Goal: Task Accomplishment & Management: Complete application form

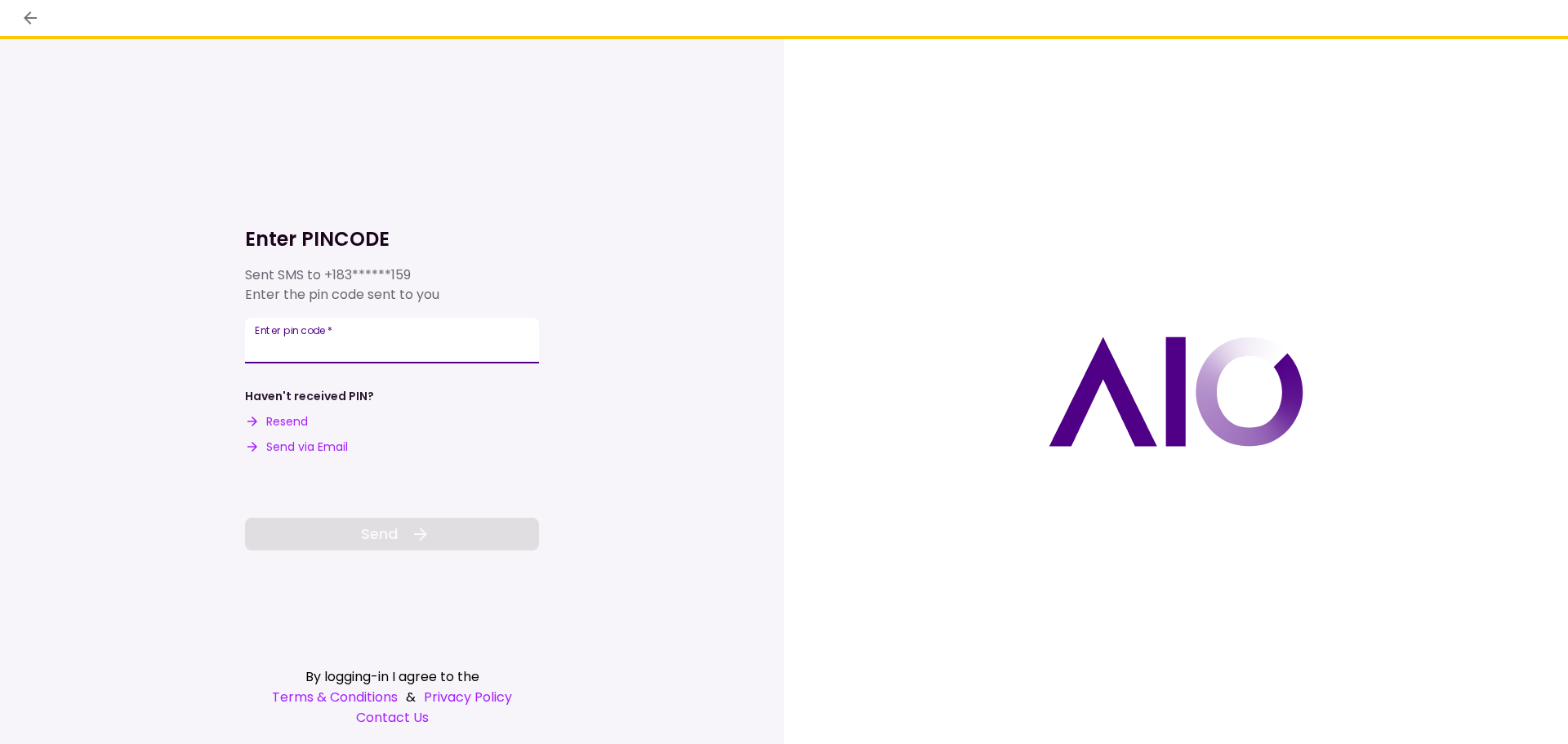
click at [371, 344] on input "Enter pin code   *" at bounding box center [392, 340] width 294 height 46
type input "******"
click at [456, 527] on button "Send" at bounding box center [392, 533] width 294 height 33
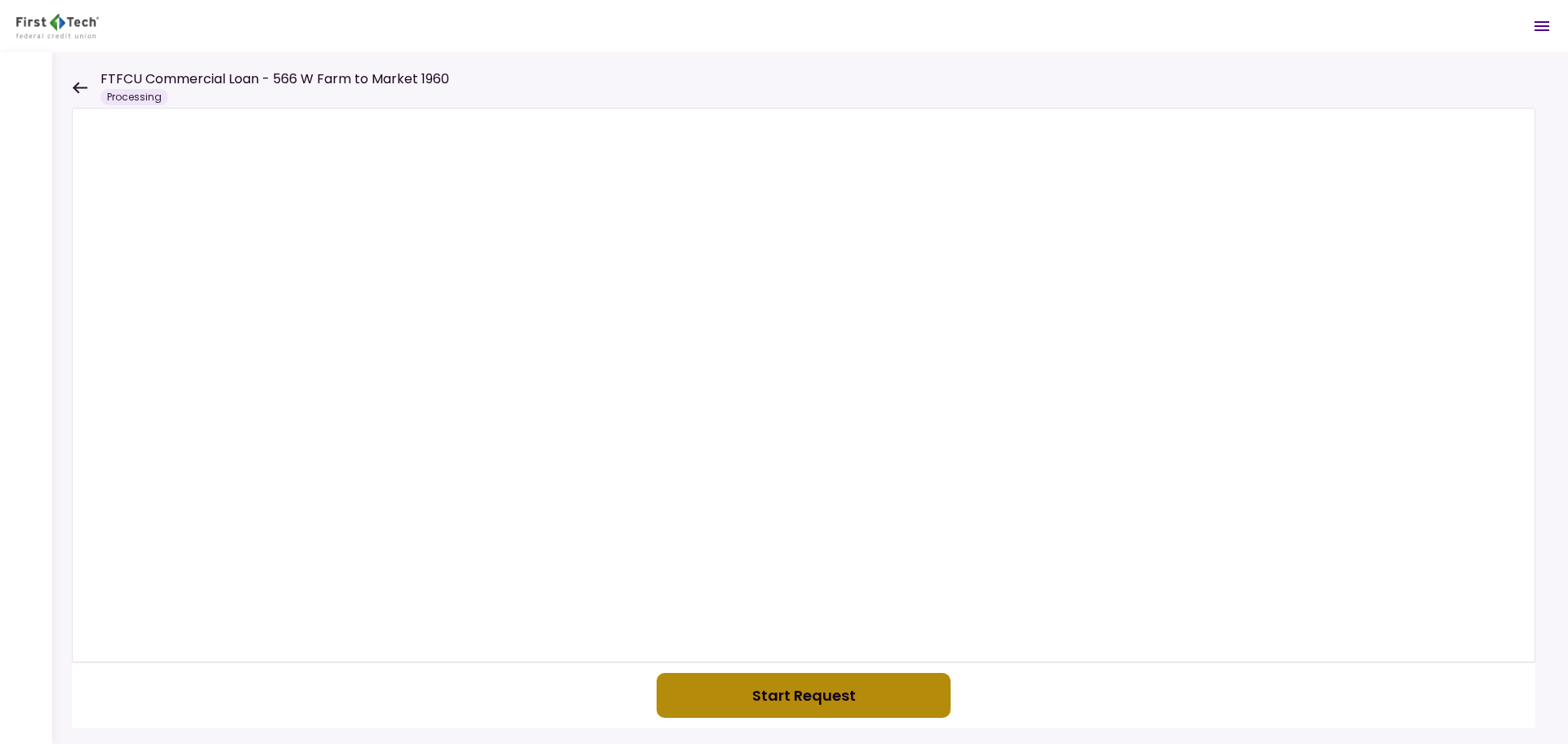
click at [861, 691] on button "Start Request" at bounding box center [804, 695] width 294 height 45
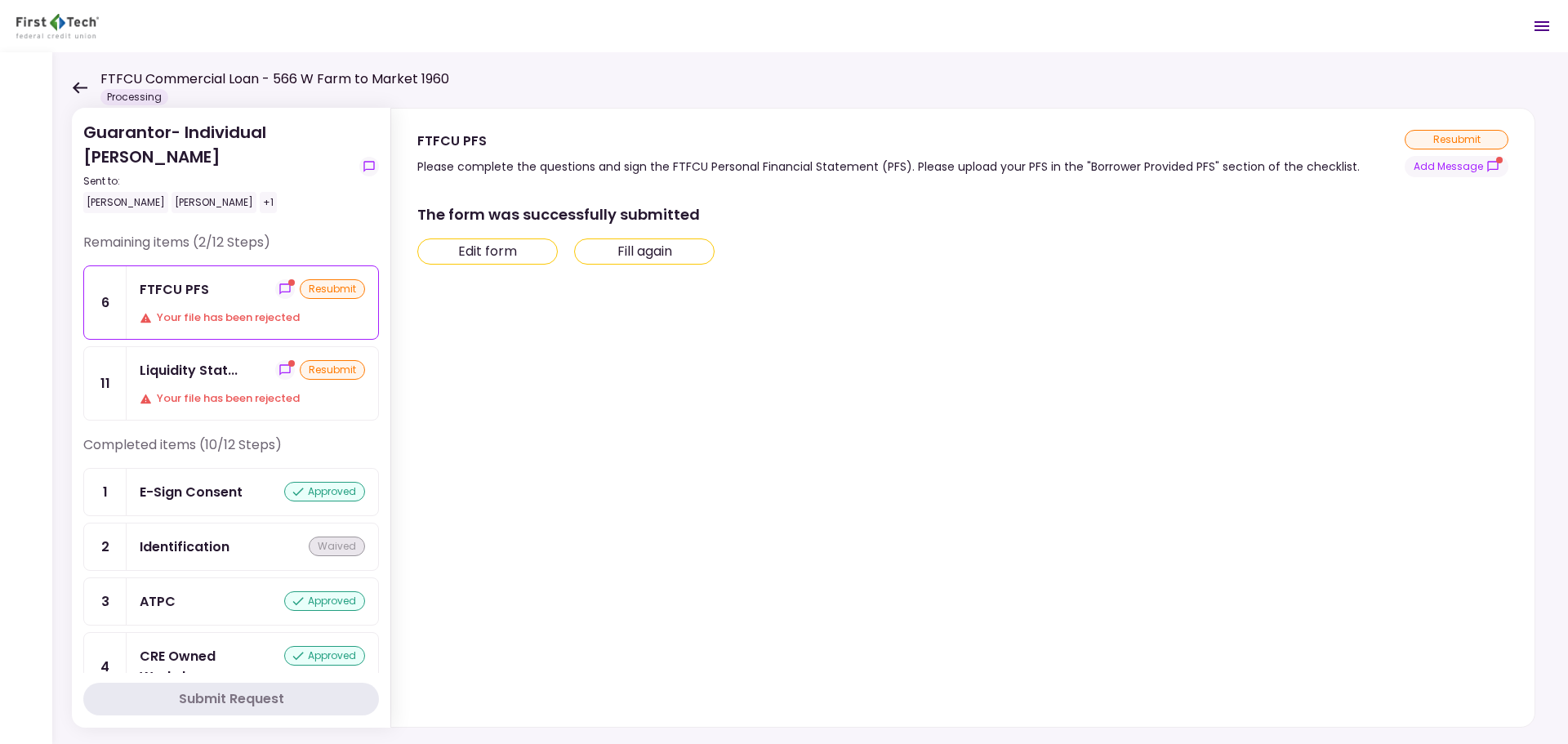
click at [311, 285] on div "resubmit" at bounding box center [333, 288] width 65 height 19
click at [498, 257] on button "Edit form" at bounding box center [487, 251] width 140 height 26
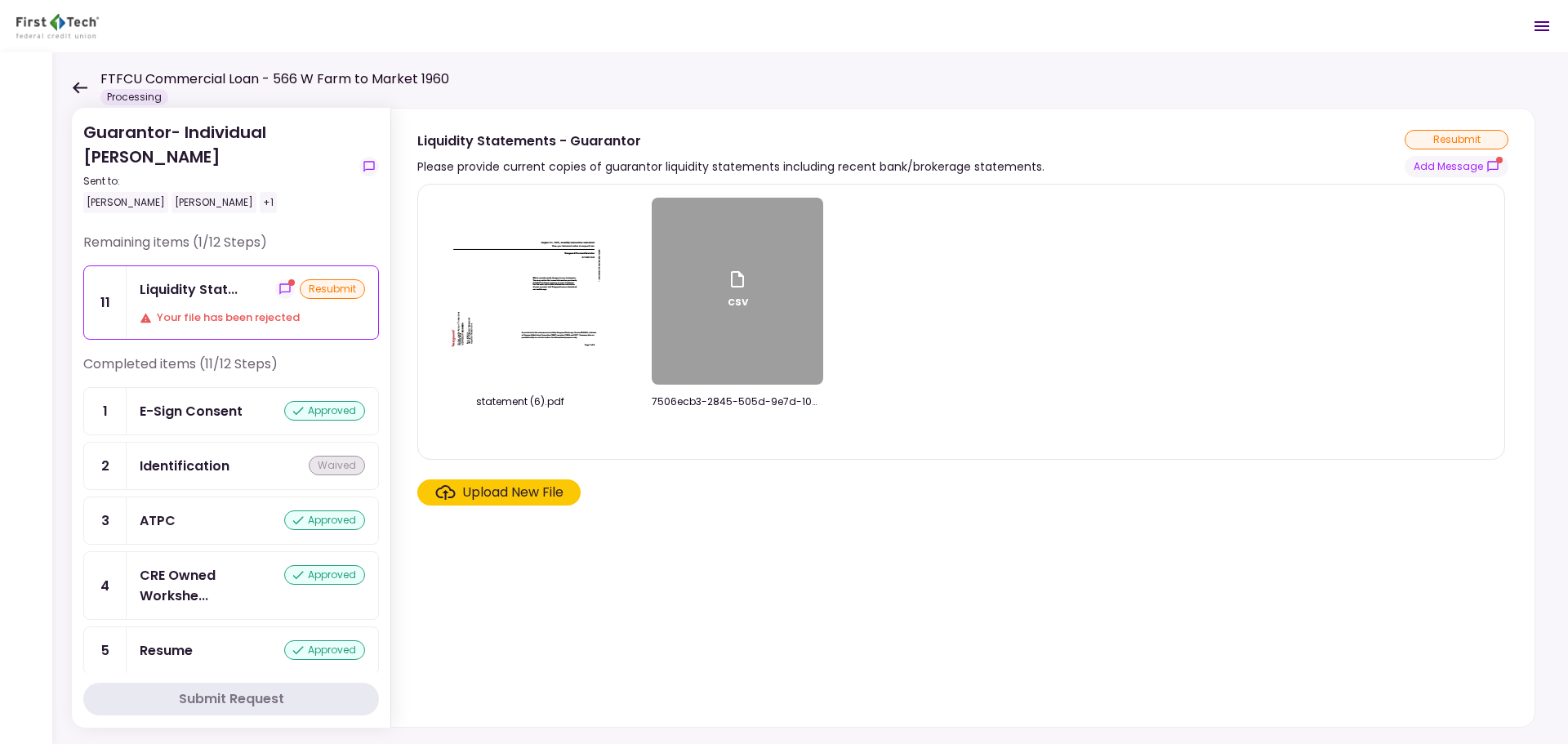
click at [319, 285] on div "resubmit" at bounding box center [333, 288] width 65 height 19
click at [685, 308] on div "csv" at bounding box center [737, 291] width 171 height 186
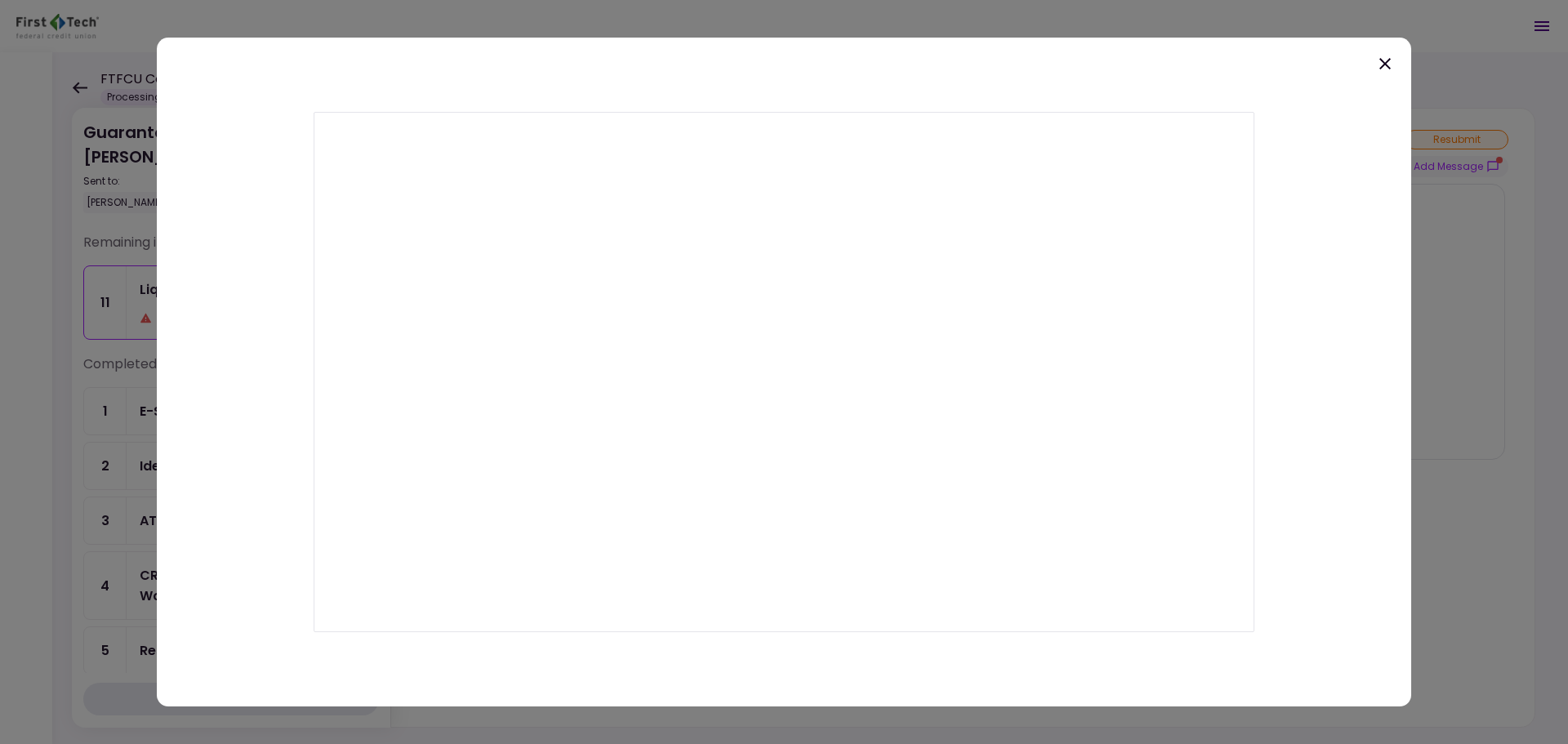
click at [1388, 65] on icon at bounding box center [1384, 63] width 19 height 19
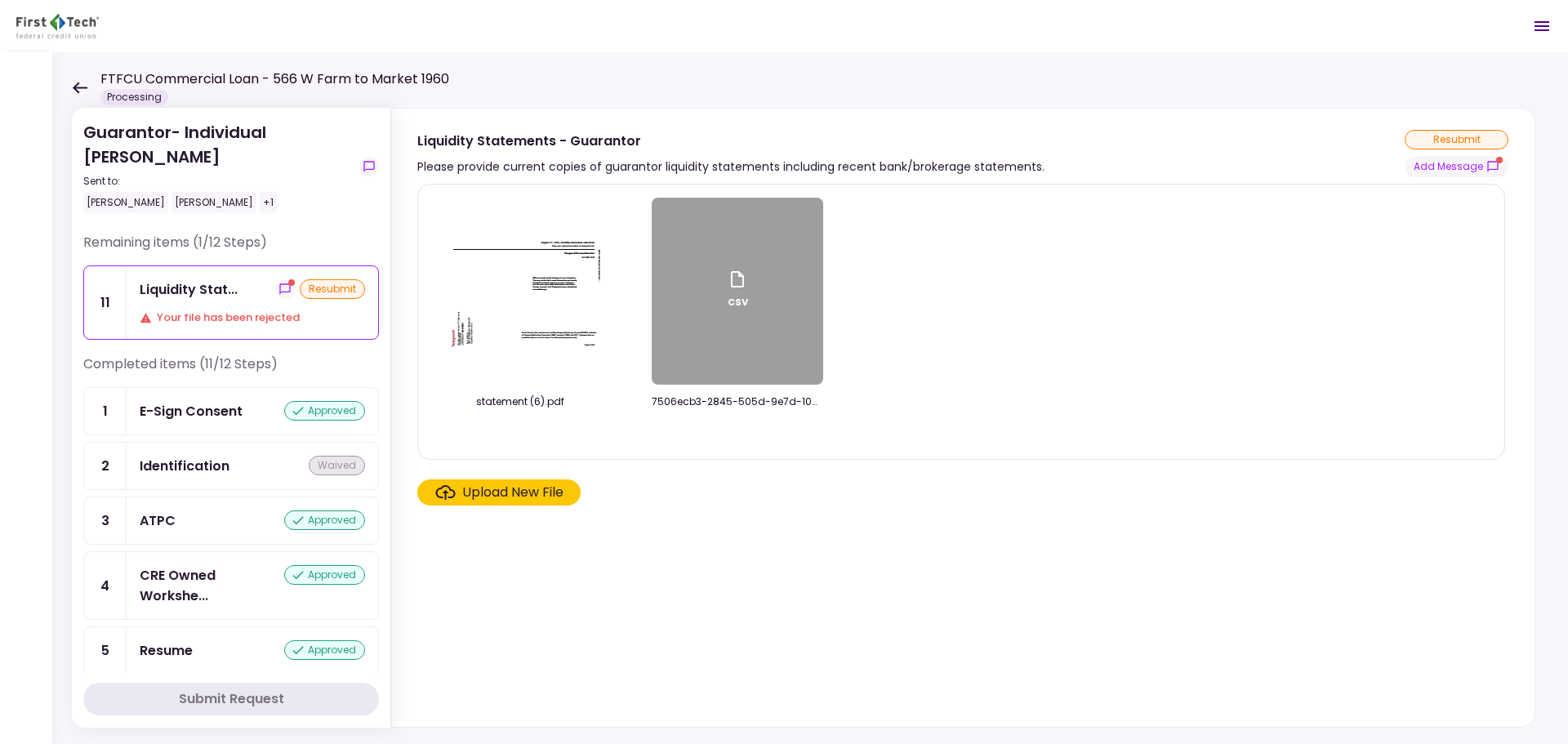
click at [528, 352] on img at bounding box center [520, 291] width 163 height 126
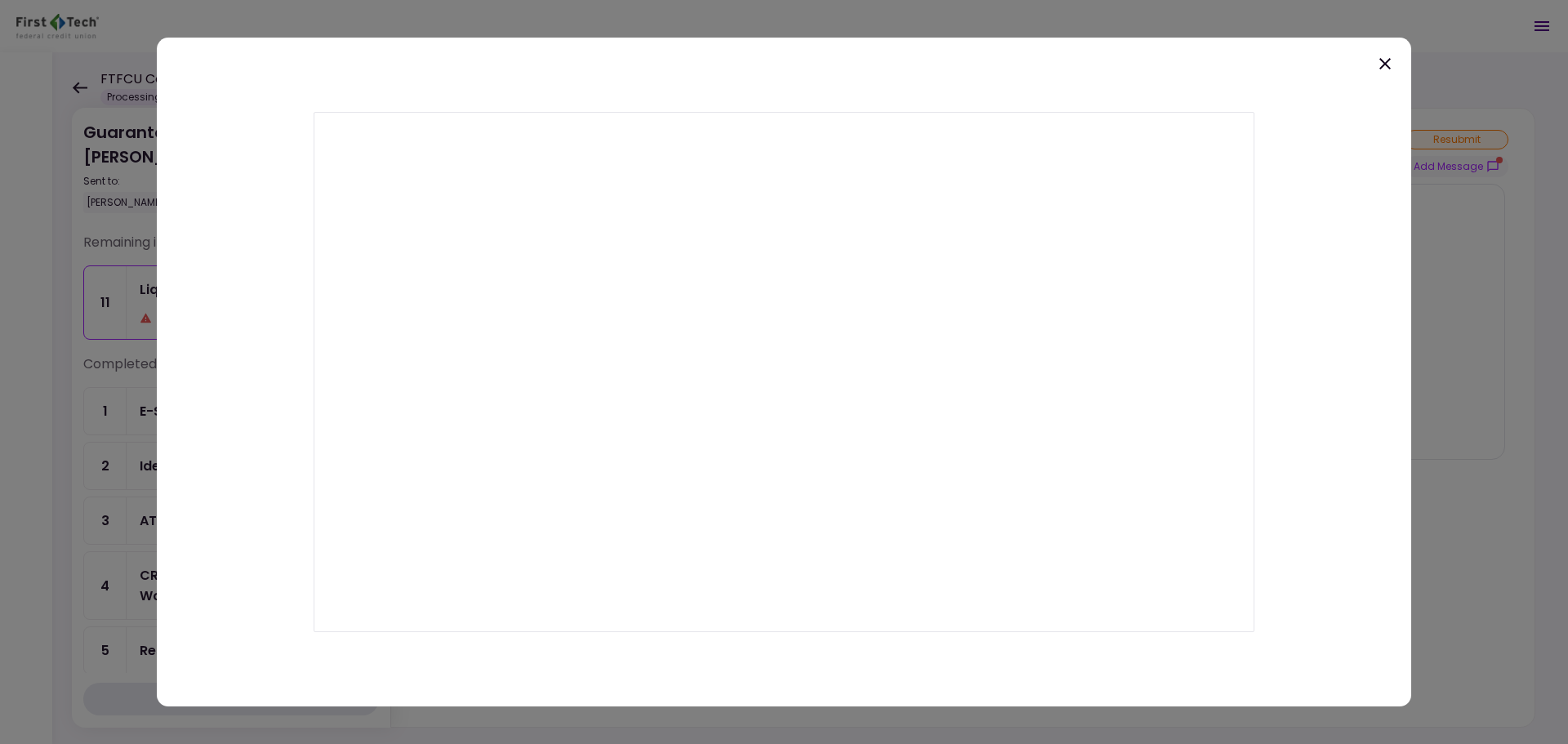
click at [1382, 64] on icon at bounding box center [1384, 63] width 19 height 19
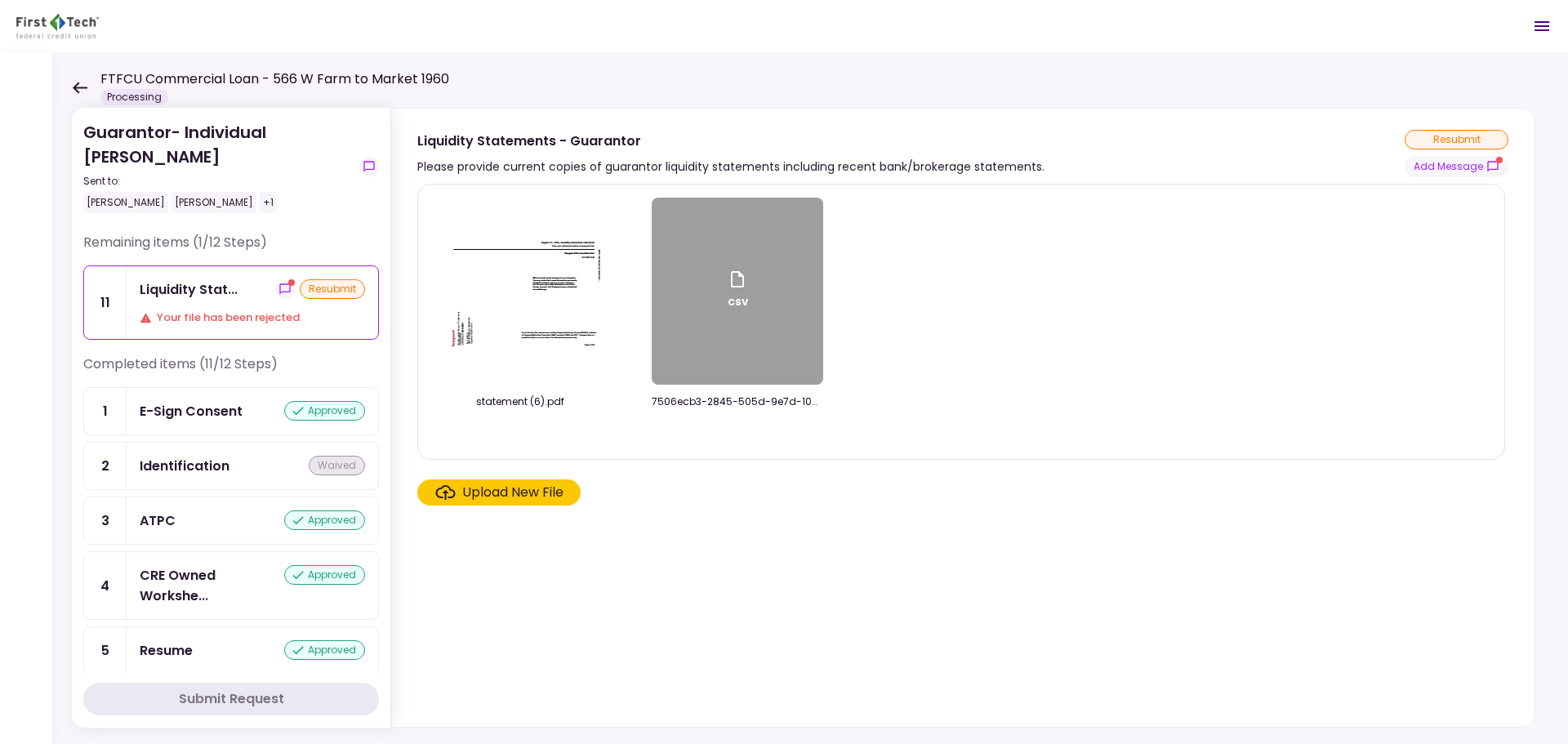
click at [427, 490] on label "Upload New File" at bounding box center [499, 492] width 163 height 26
click at [0, 0] on input "Upload New File" at bounding box center [0, 0] width 0 height 0
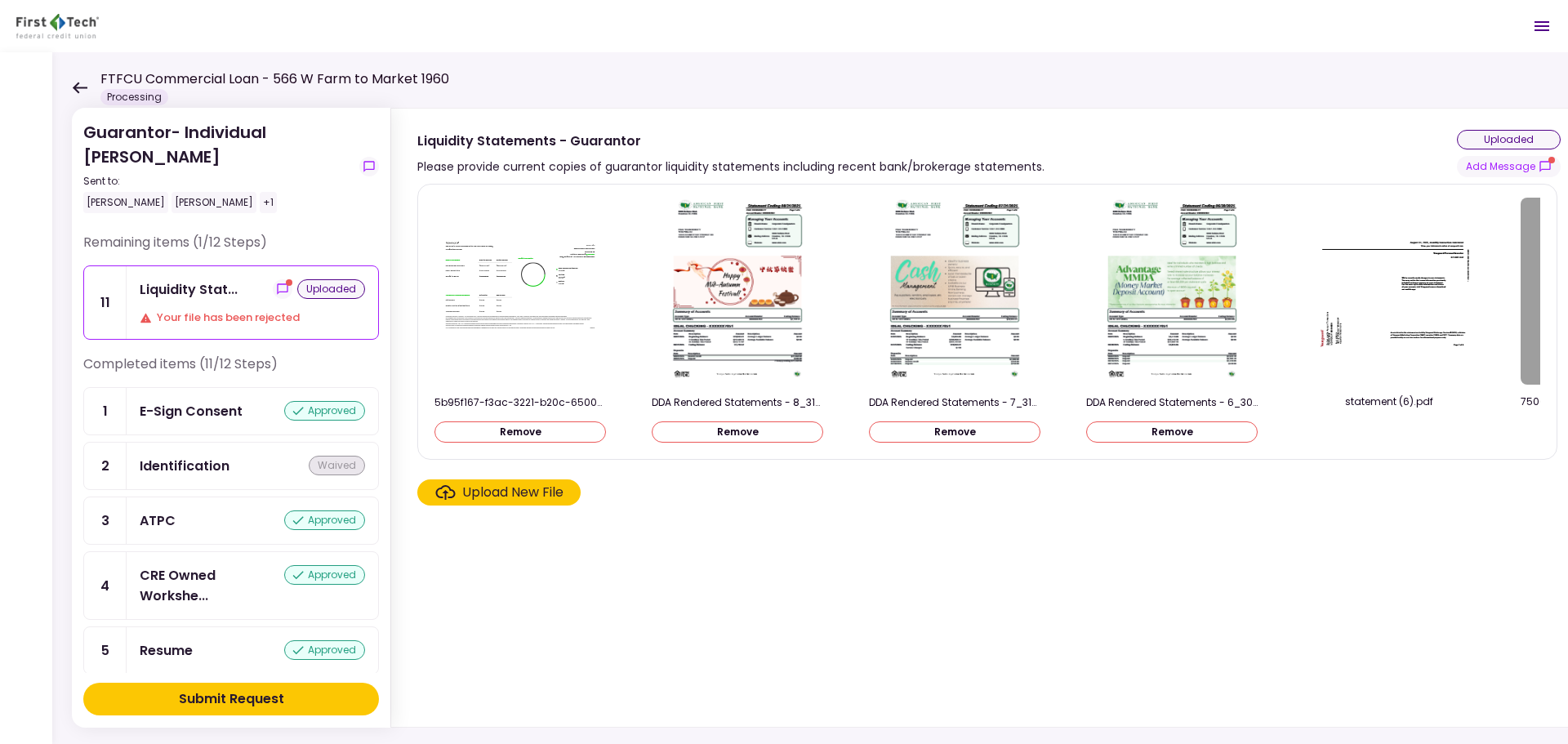
click at [499, 500] on div "Upload New File" at bounding box center [512, 492] width 101 height 19
click at [0, 0] on input "Upload New File" at bounding box center [0, 0] width 0 height 0
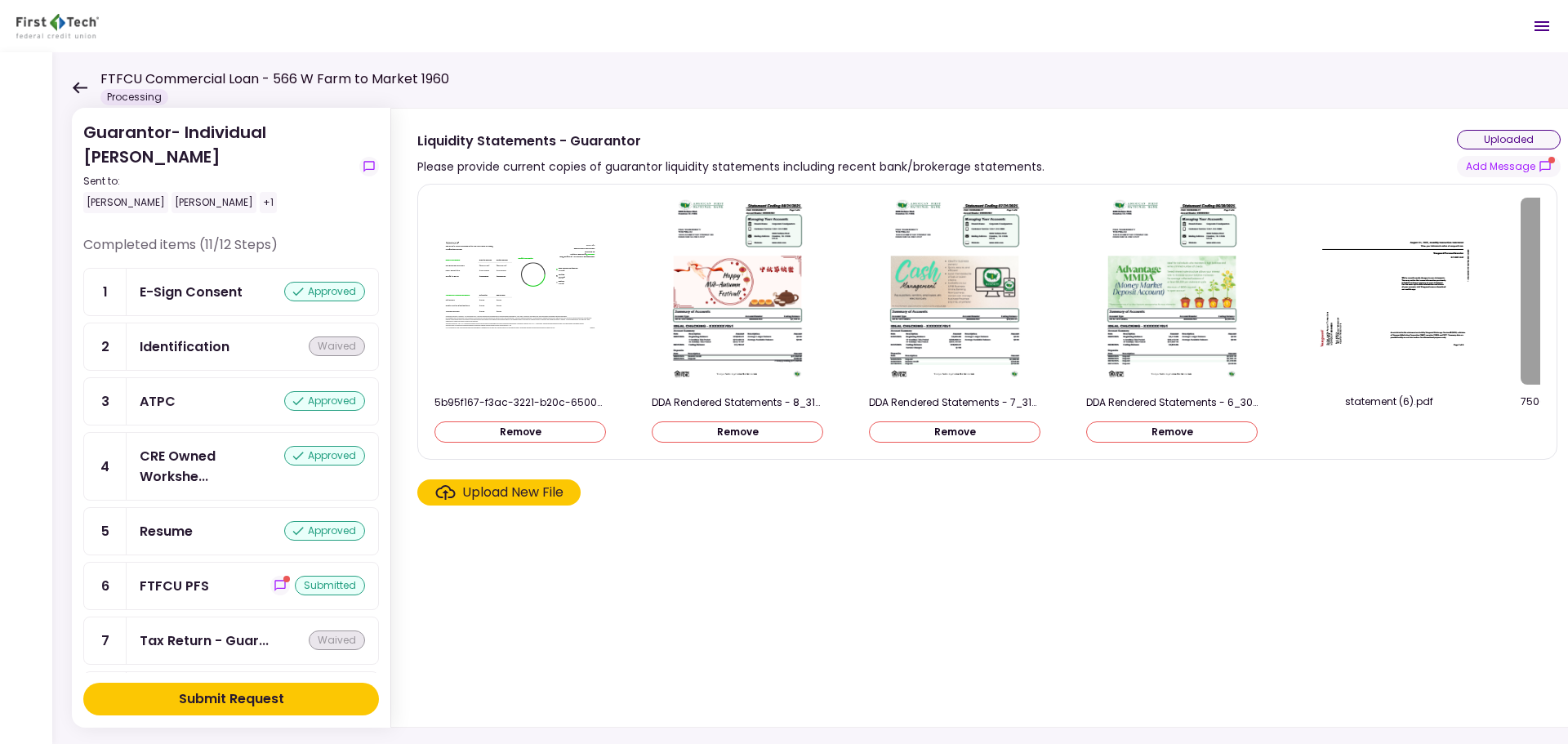
scroll to position [245, 0]
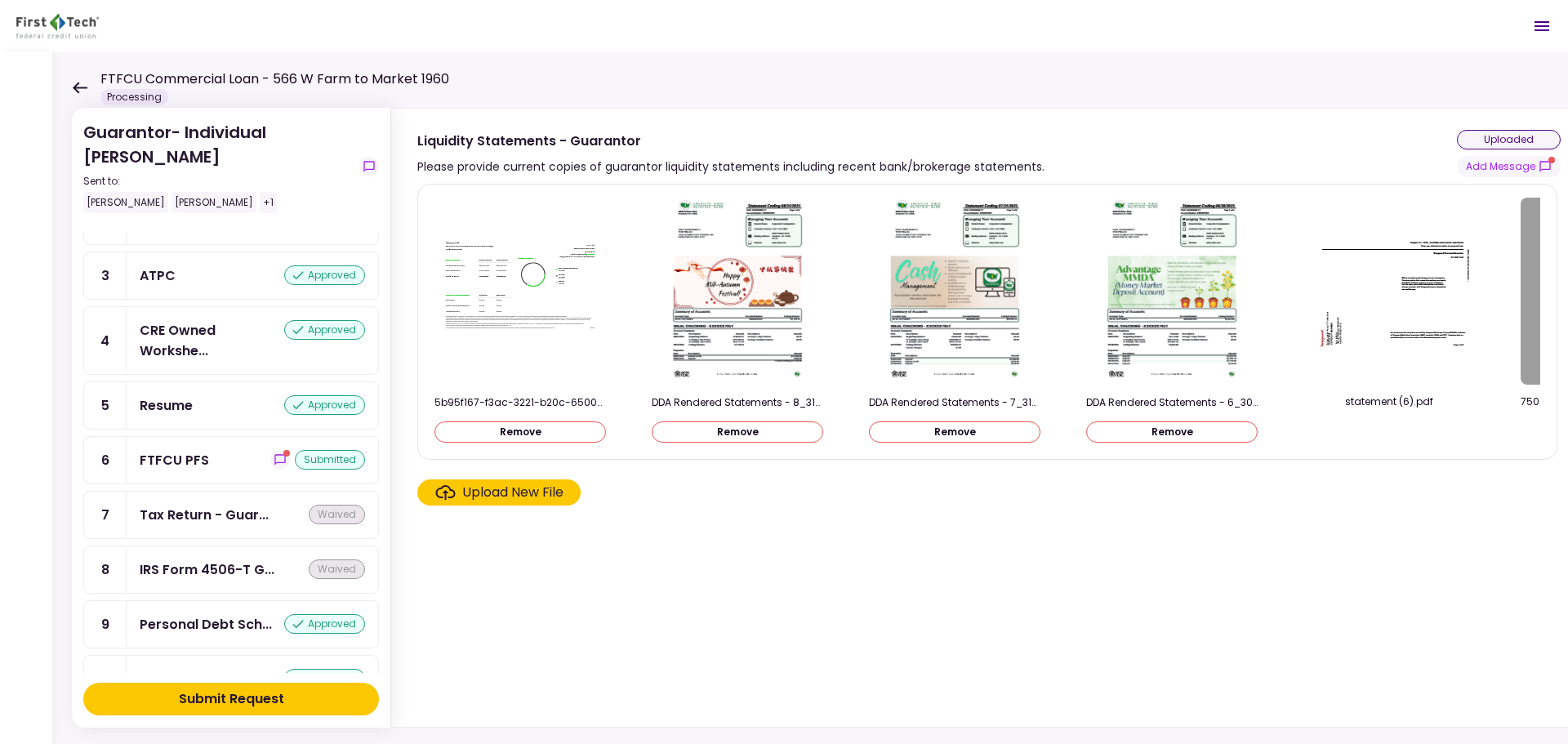
click at [286, 703] on button "Submit Request" at bounding box center [231, 699] width 295 height 33
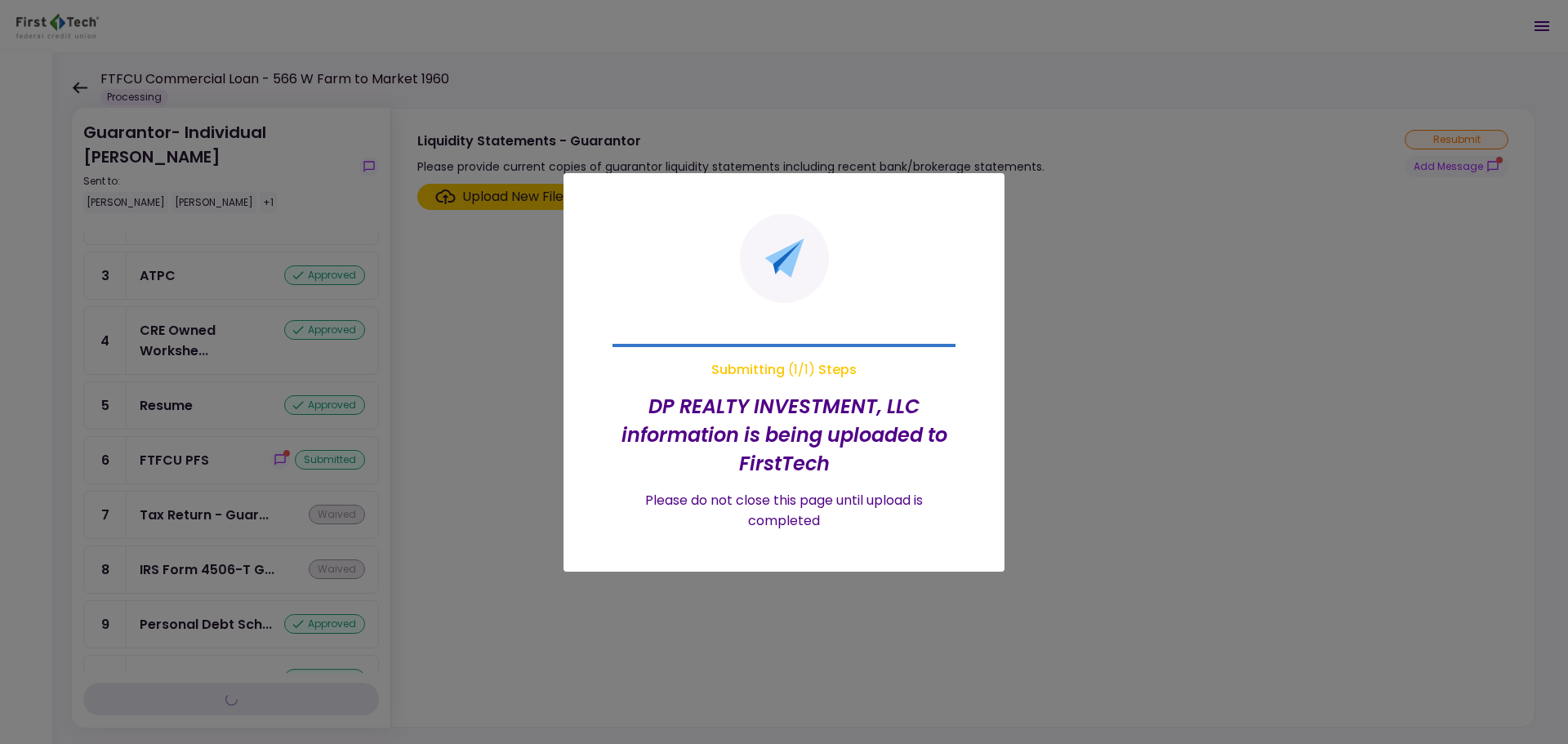
scroll to position [123, 0]
